Goal: Transaction & Acquisition: Purchase product/service

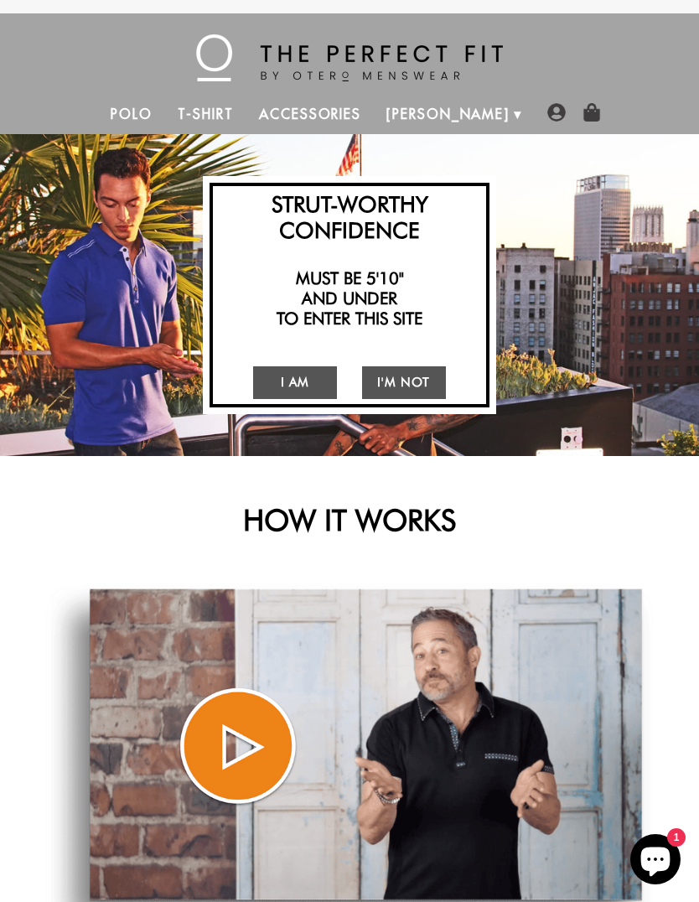
click at [287, 378] on link "I Am" at bounding box center [295, 382] width 84 height 33
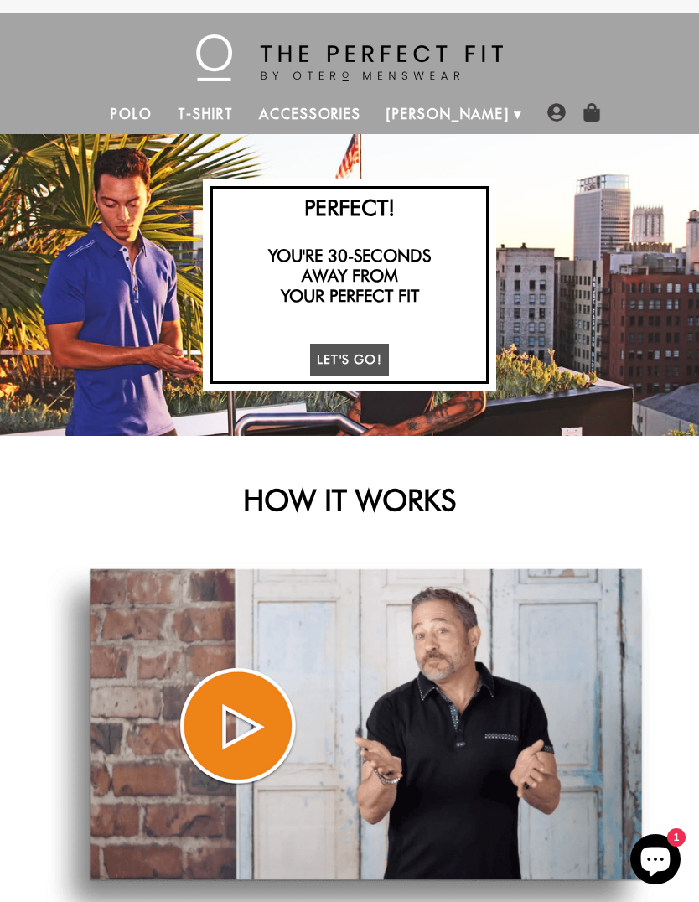
click at [358, 352] on link "Let's Go!" at bounding box center [349, 360] width 79 height 33
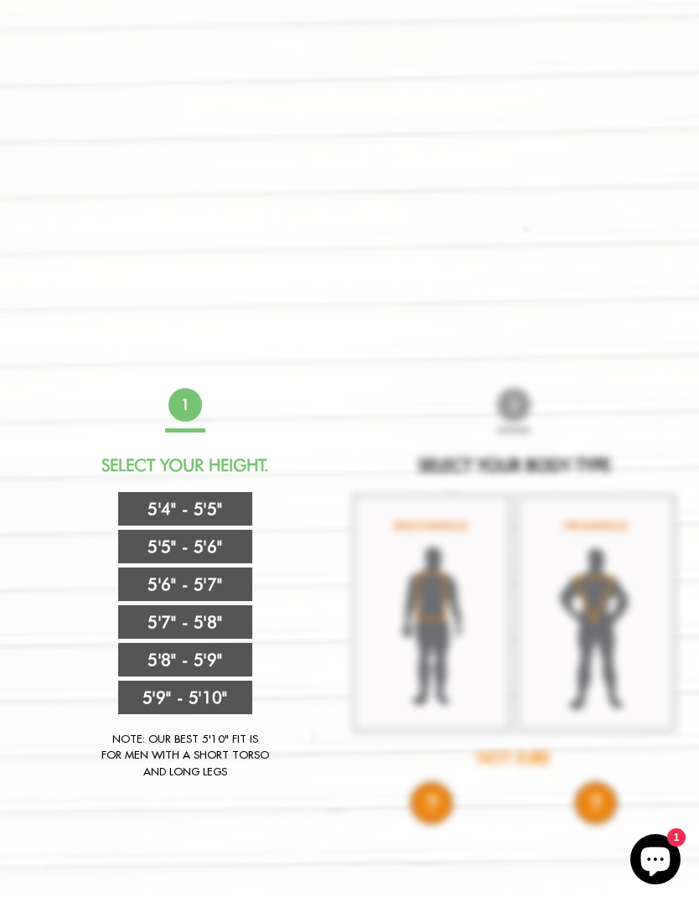
scroll to position [521, 0]
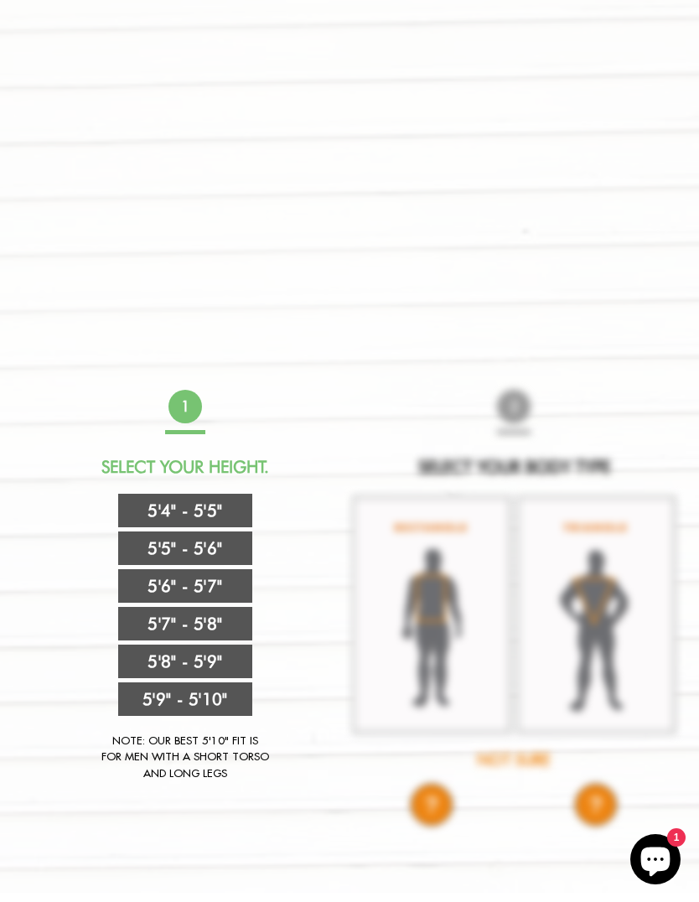
click at [193, 506] on link "5'4" - 5'5"" at bounding box center [185, 511] width 134 height 34
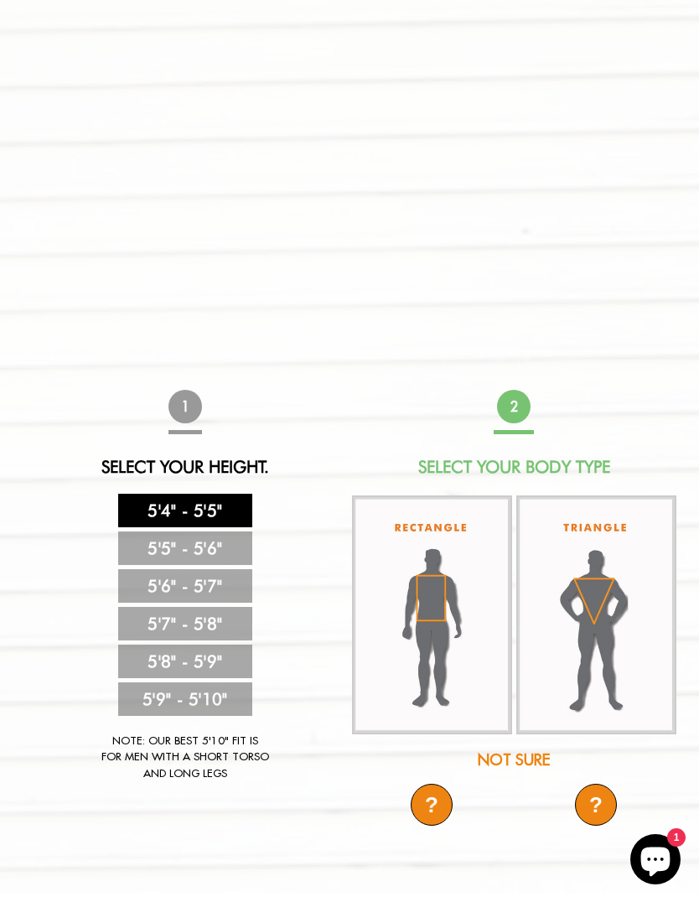
click at [414, 608] on img at bounding box center [432, 615] width 160 height 239
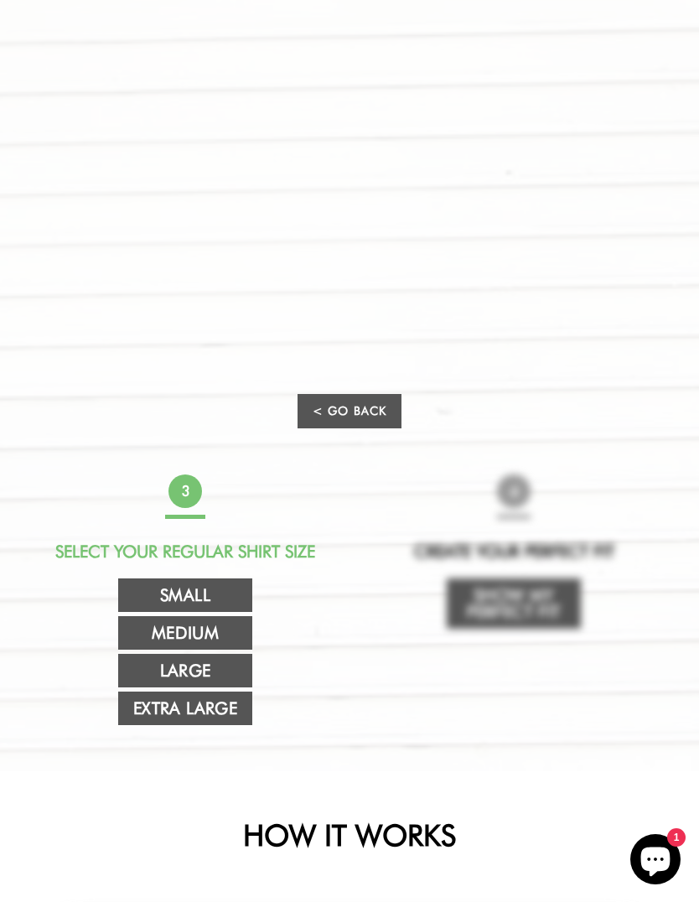
click at [187, 668] on link "Large" at bounding box center [185, 671] width 134 height 34
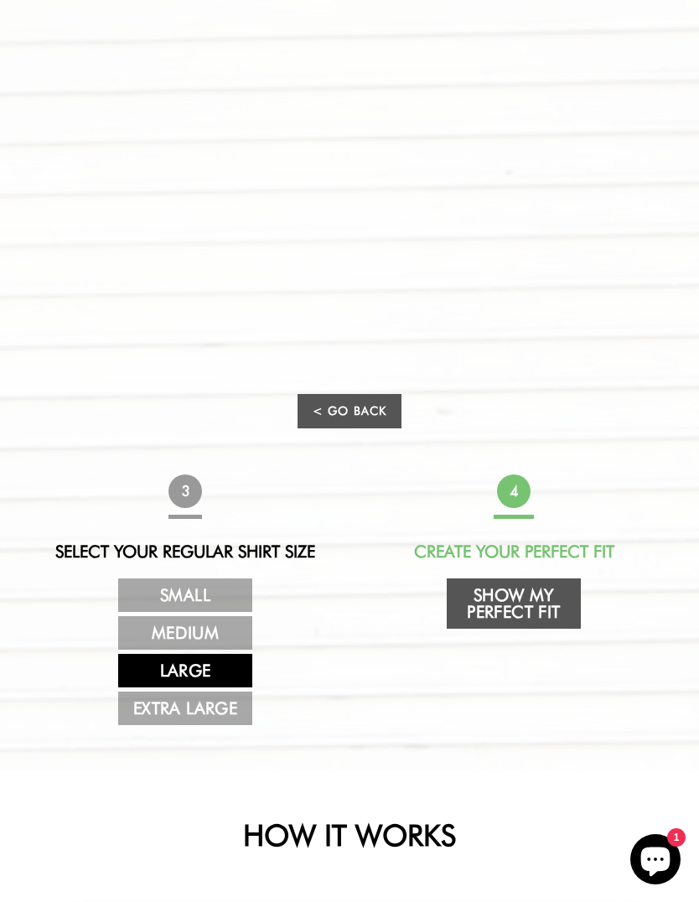
click at [506, 600] on link "Show My Perfect Fit" at bounding box center [514, 604] width 134 height 50
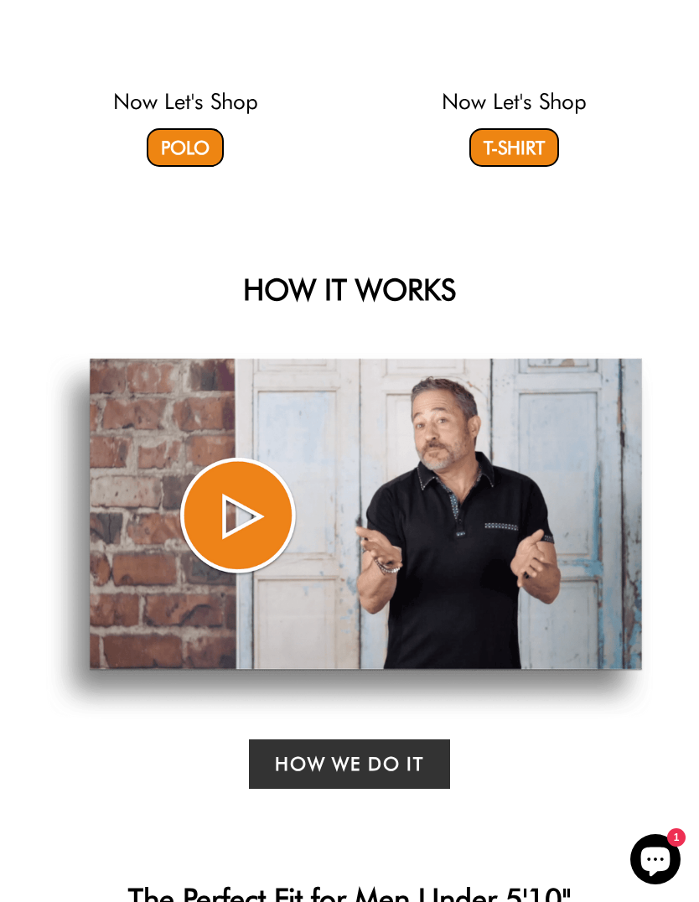
select select "L"
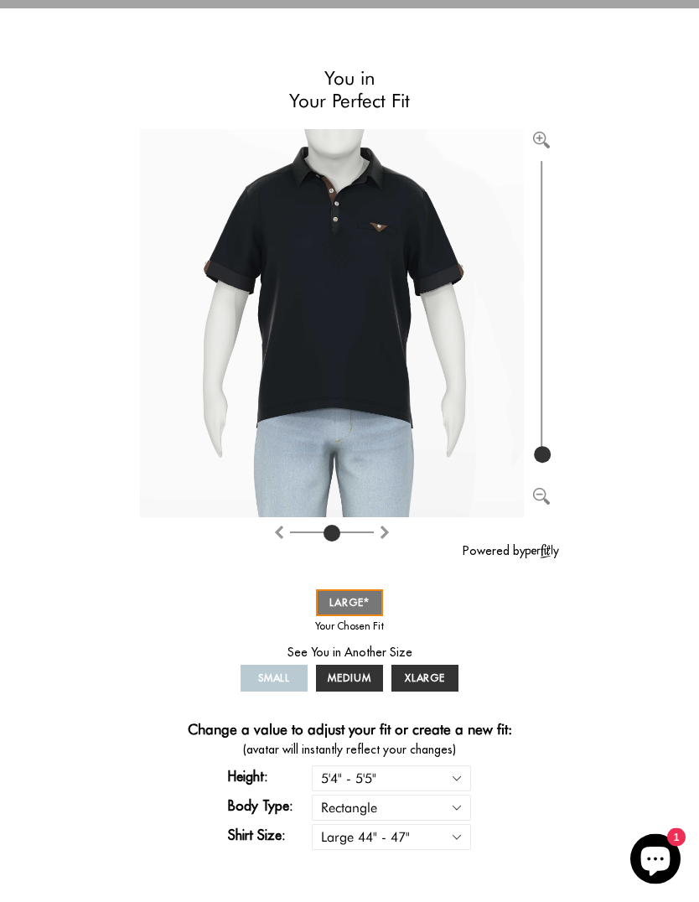
scroll to position [0, 0]
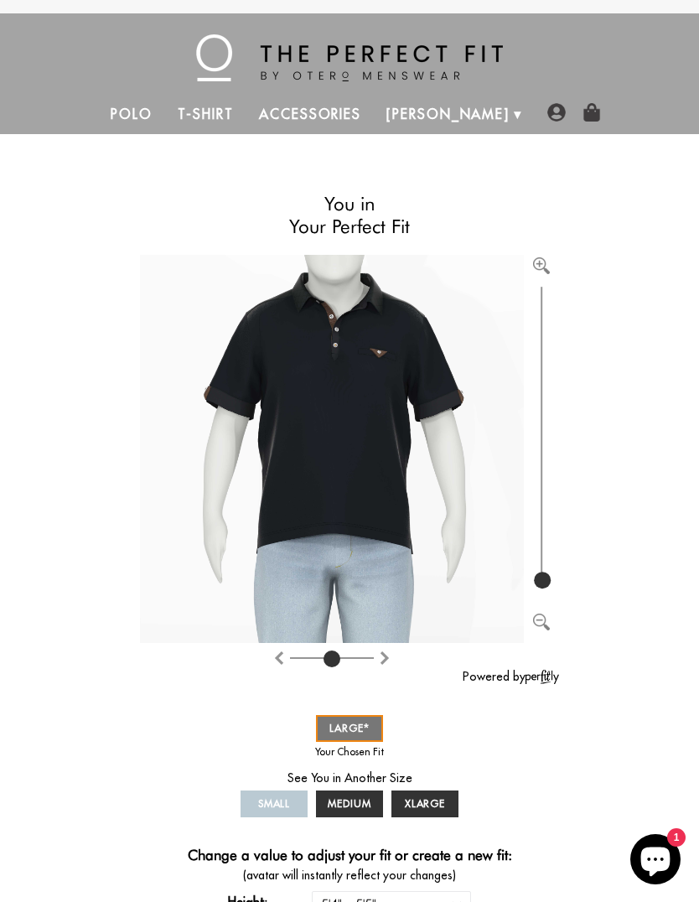
click at [357, 111] on link "Accessories" at bounding box center [310, 114] width 127 height 40
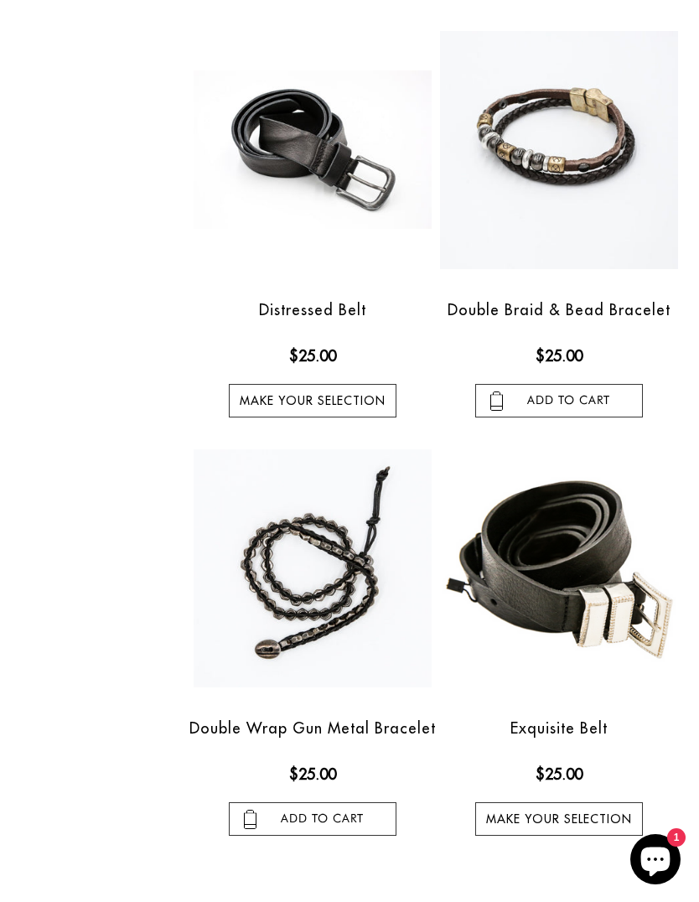
scroll to position [1083, 0]
